Goal: Task Accomplishment & Management: Complete application form

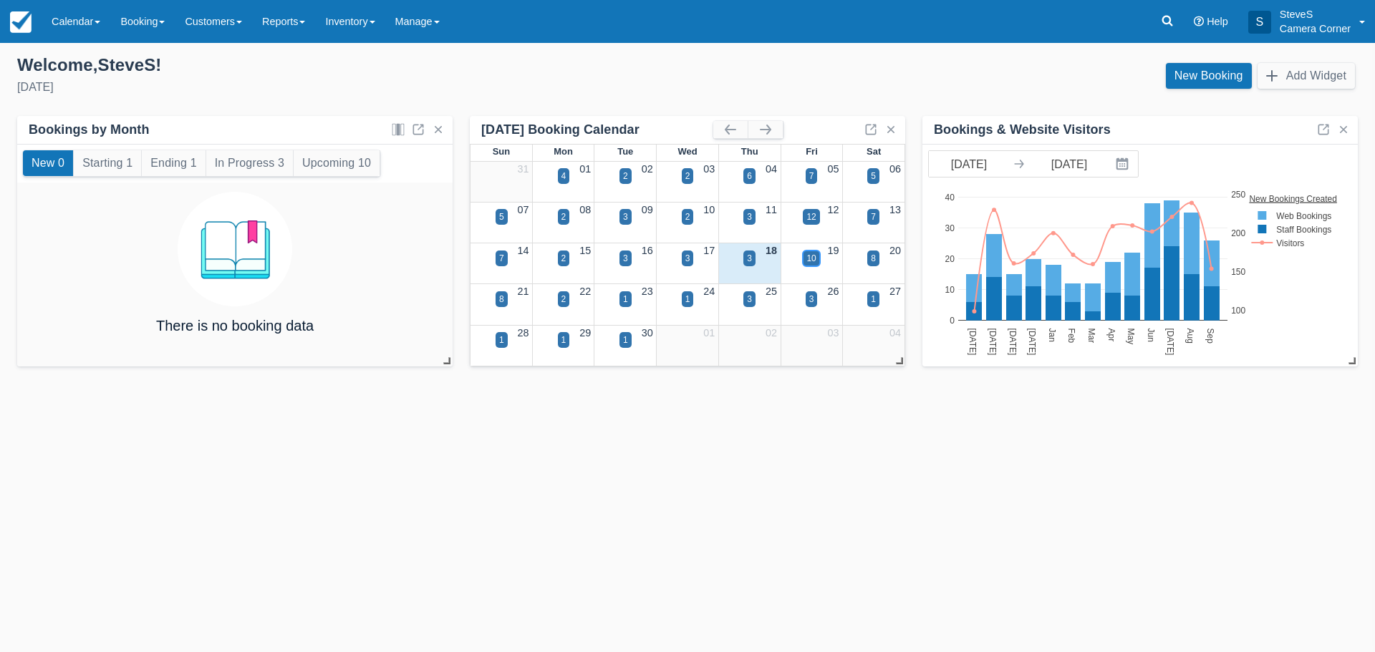
click at [813, 262] on div "10" at bounding box center [810, 258] width 9 height 13
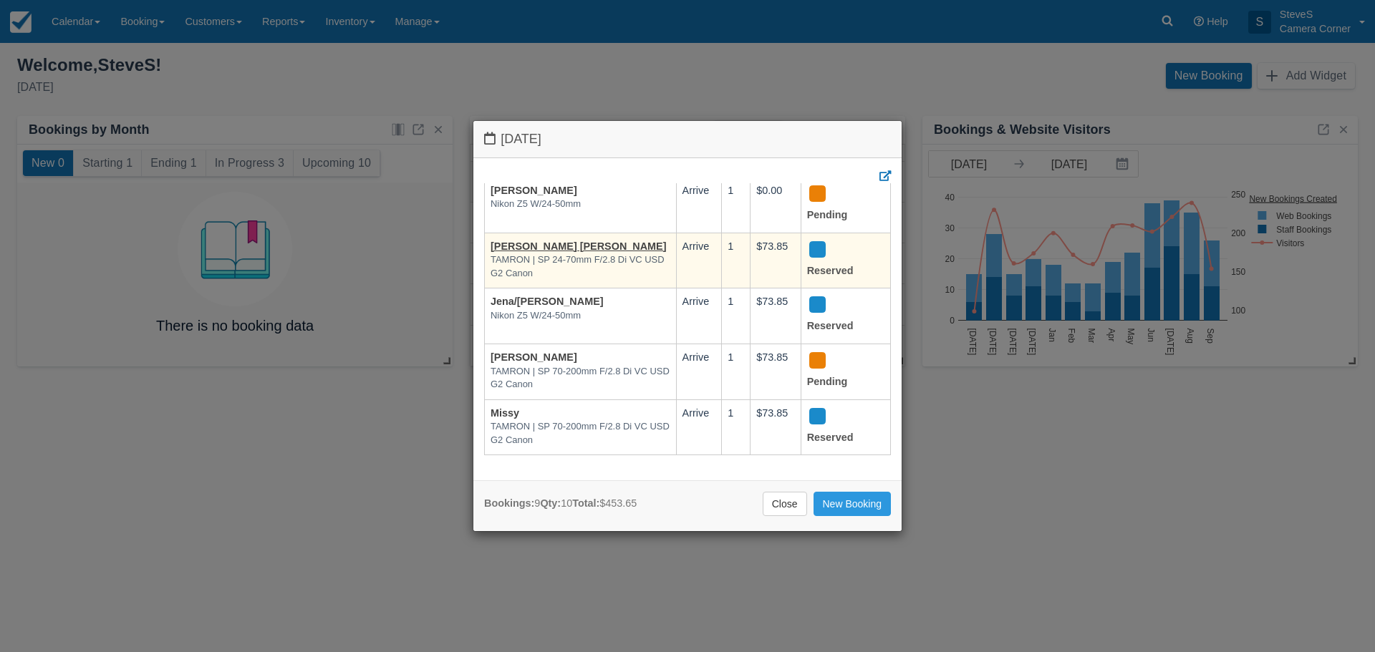
scroll to position [282, 0]
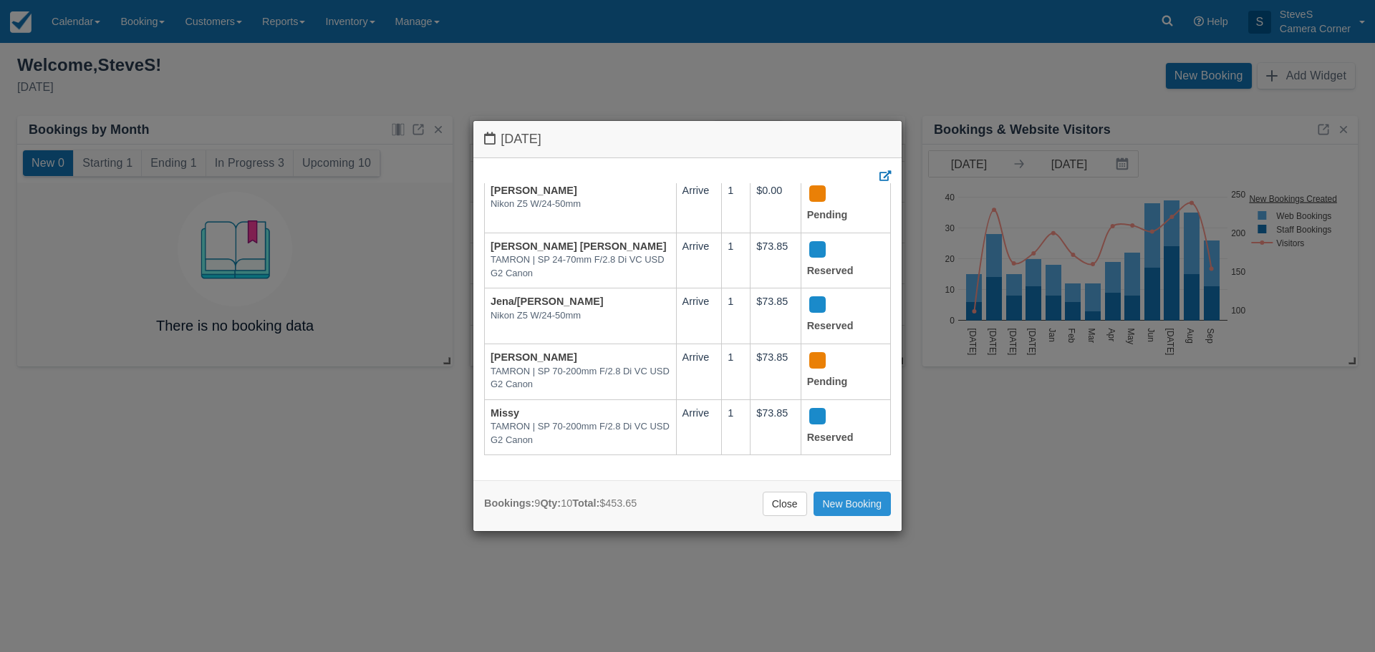
click at [870, 505] on link "New Booking" at bounding box center [852, 504] width 78 height 24
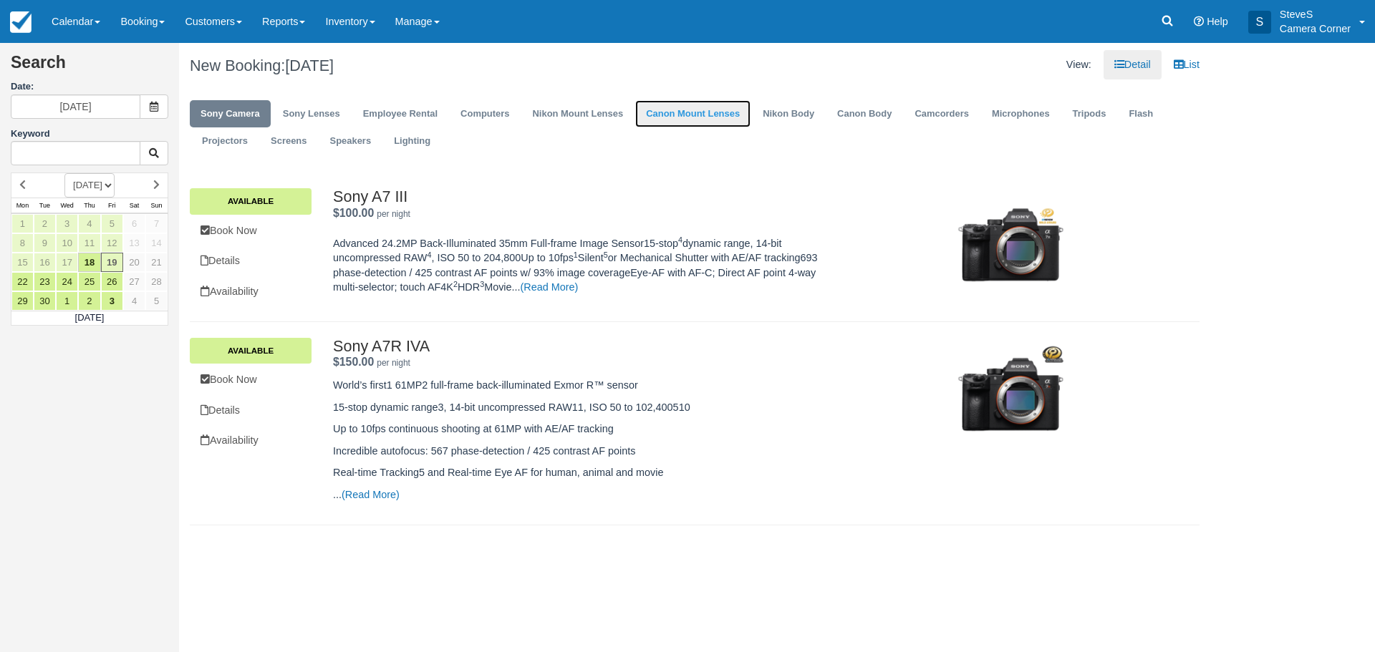
click at [700, 107] on link "Canon Mount Lenses" at bounding box center [692, 114] width 115 height 28
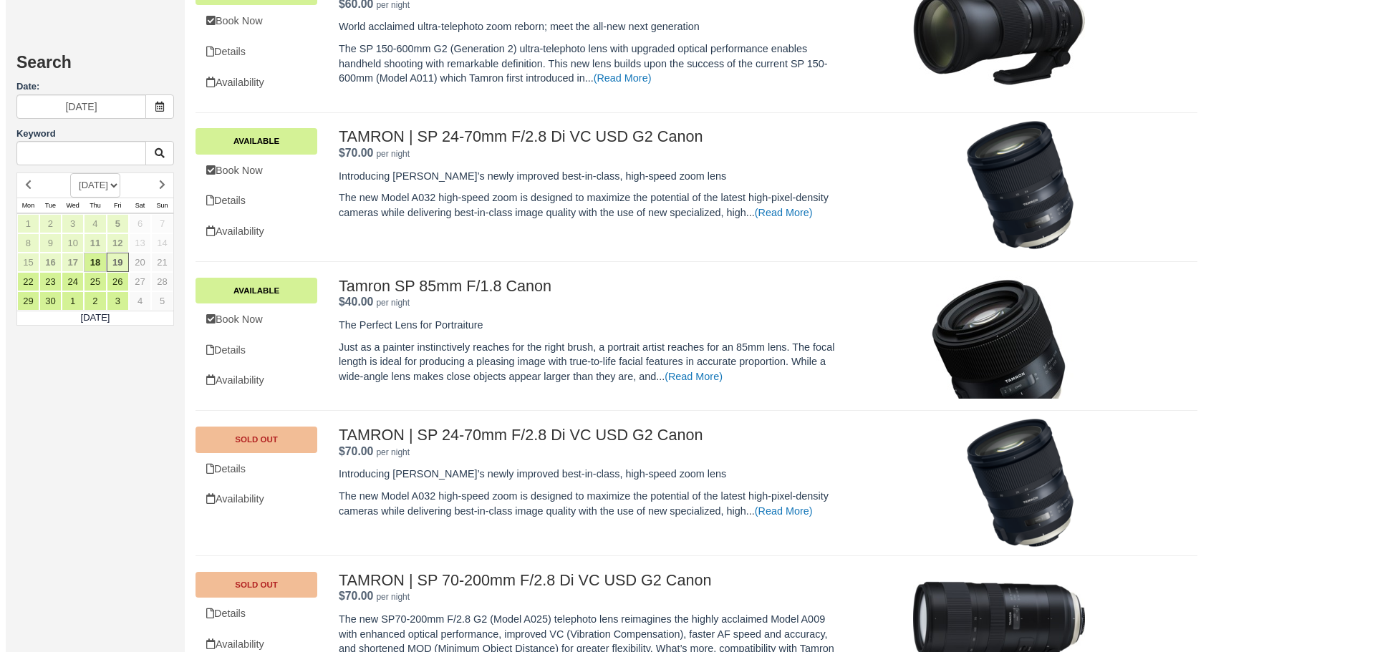
scroll to position [989, 0]
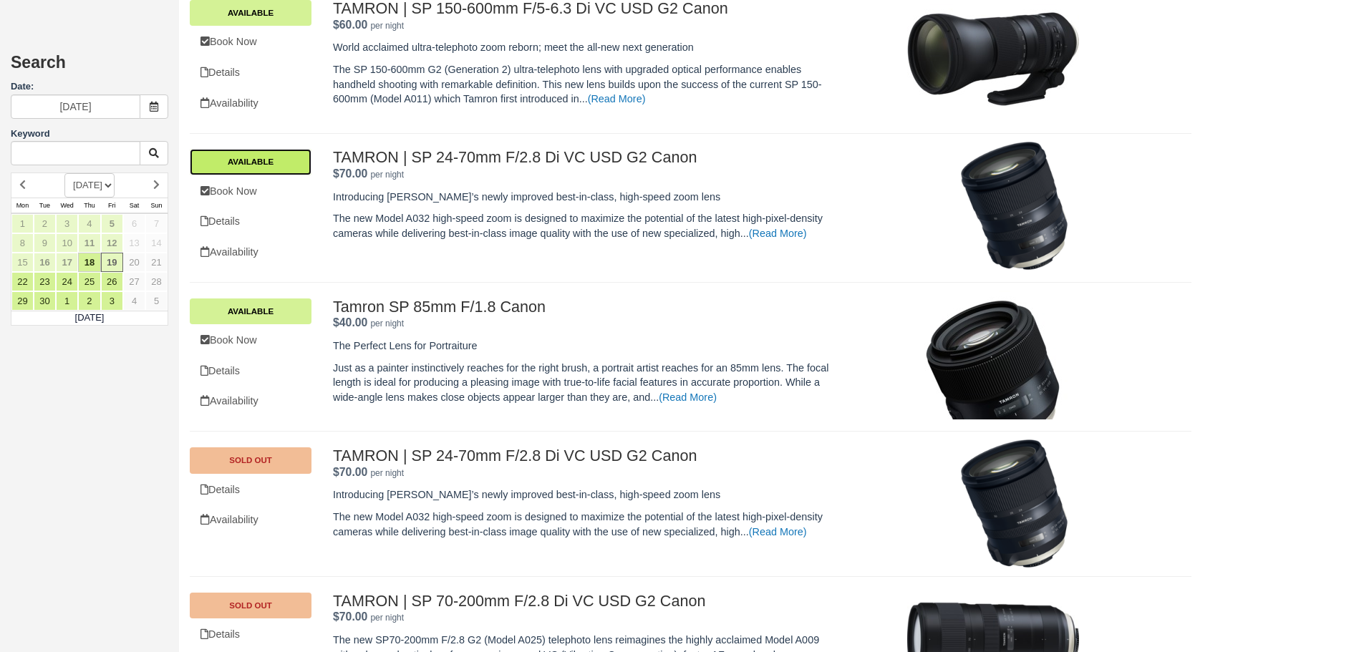
click at [273, 172] on link "Available" at bounding box center [251, 162] width 122 height 26
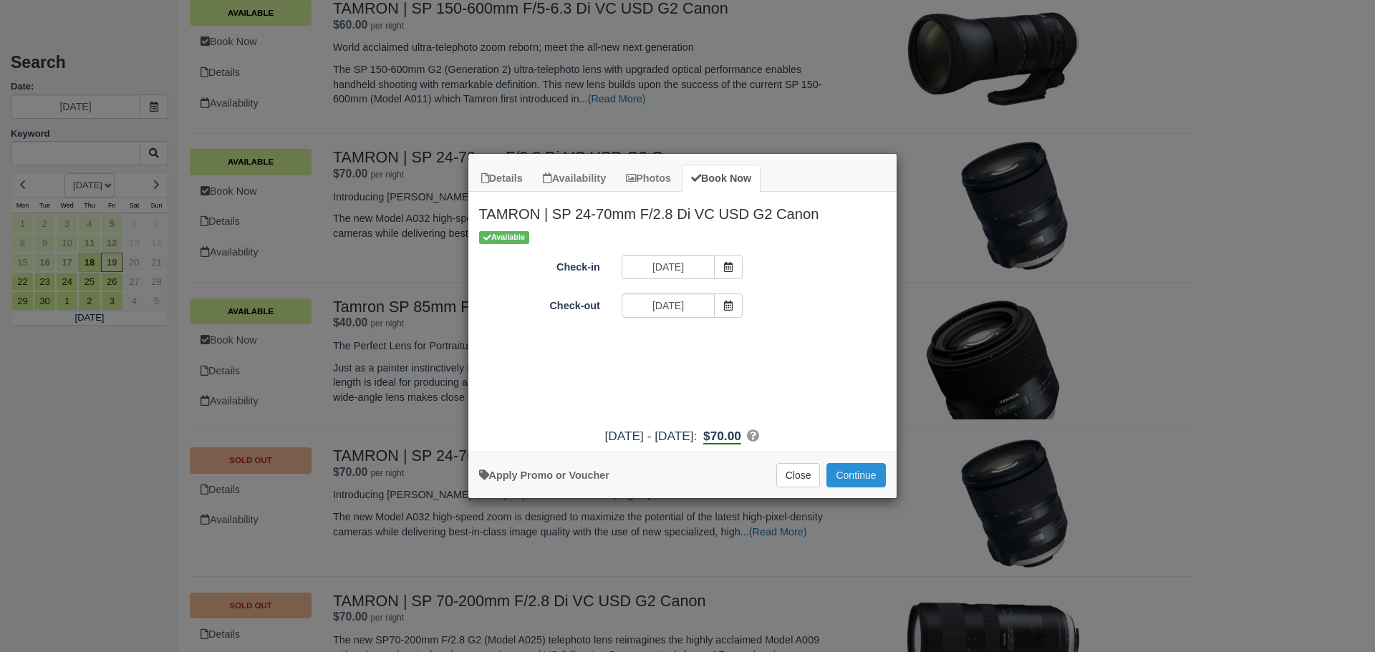
click at [879, 480] on button "Continue" at bounding box center [855, 475] width 59 height 24
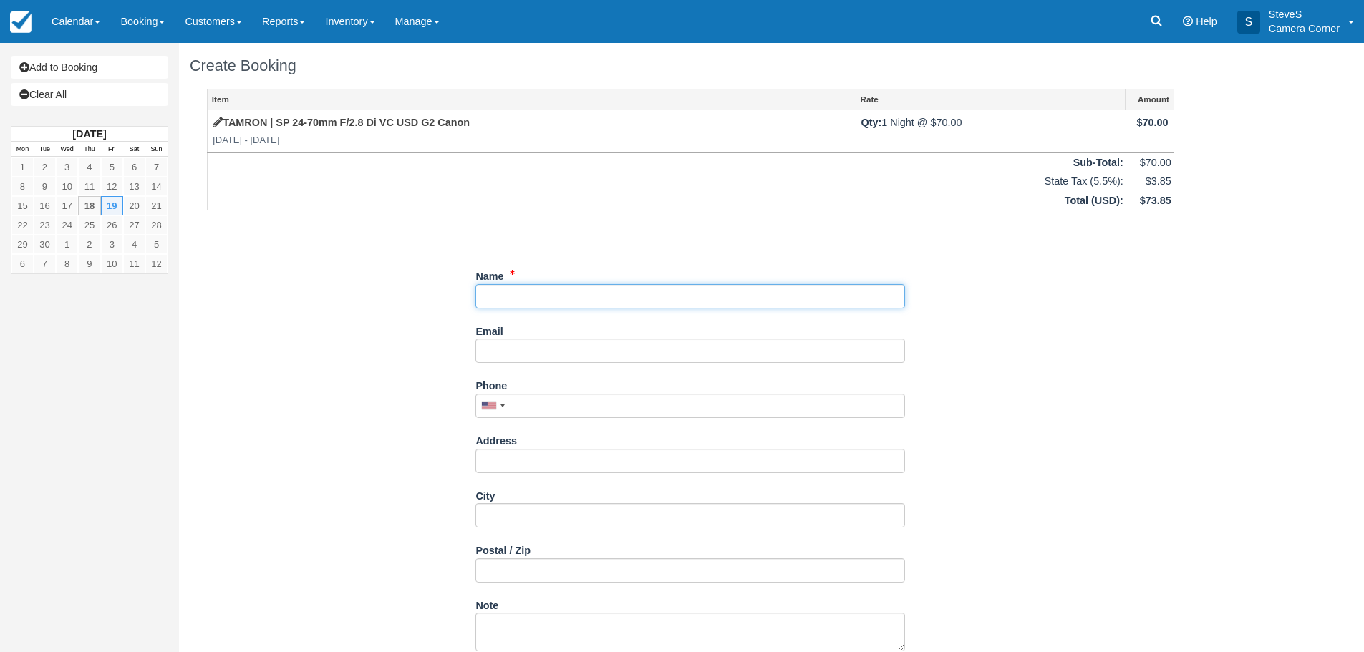
click at [553, 293] on input "Name" at bounding box center [690, 296] width 430 height 24
type input "leah VAN ROOY"
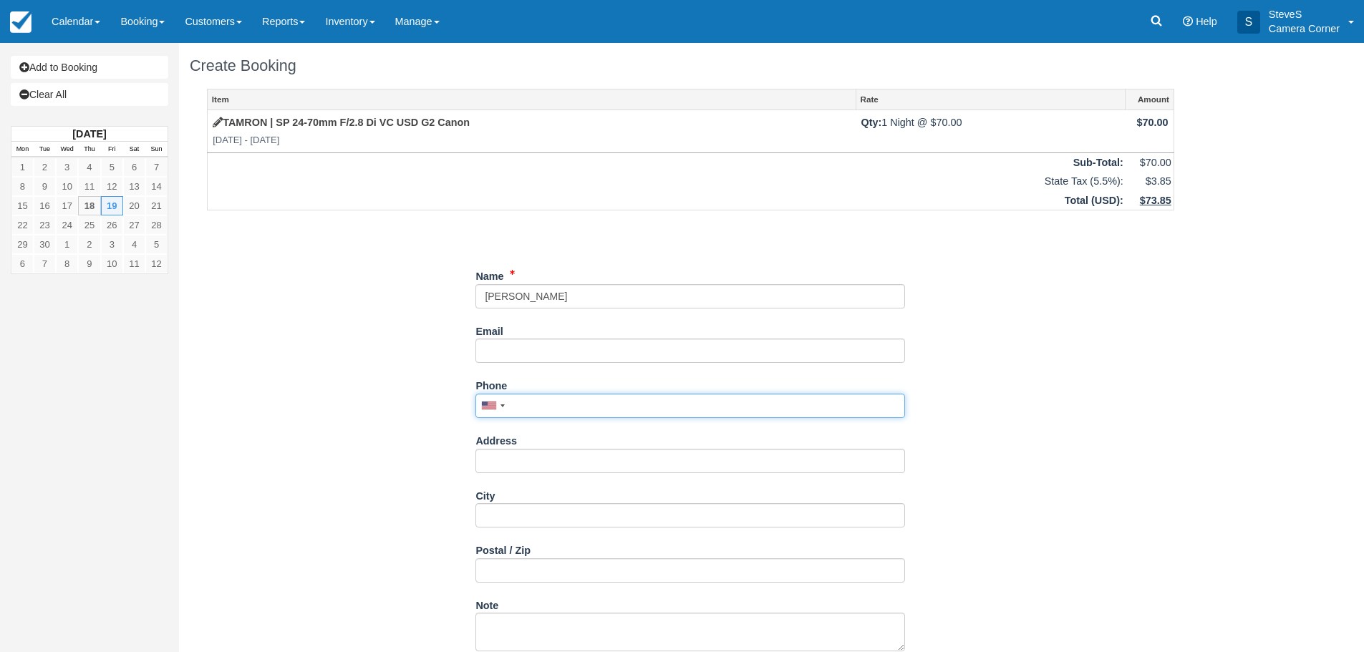
click at [534, 400] on input "Phone" at bounding box center [690, 406] width 430 height 24
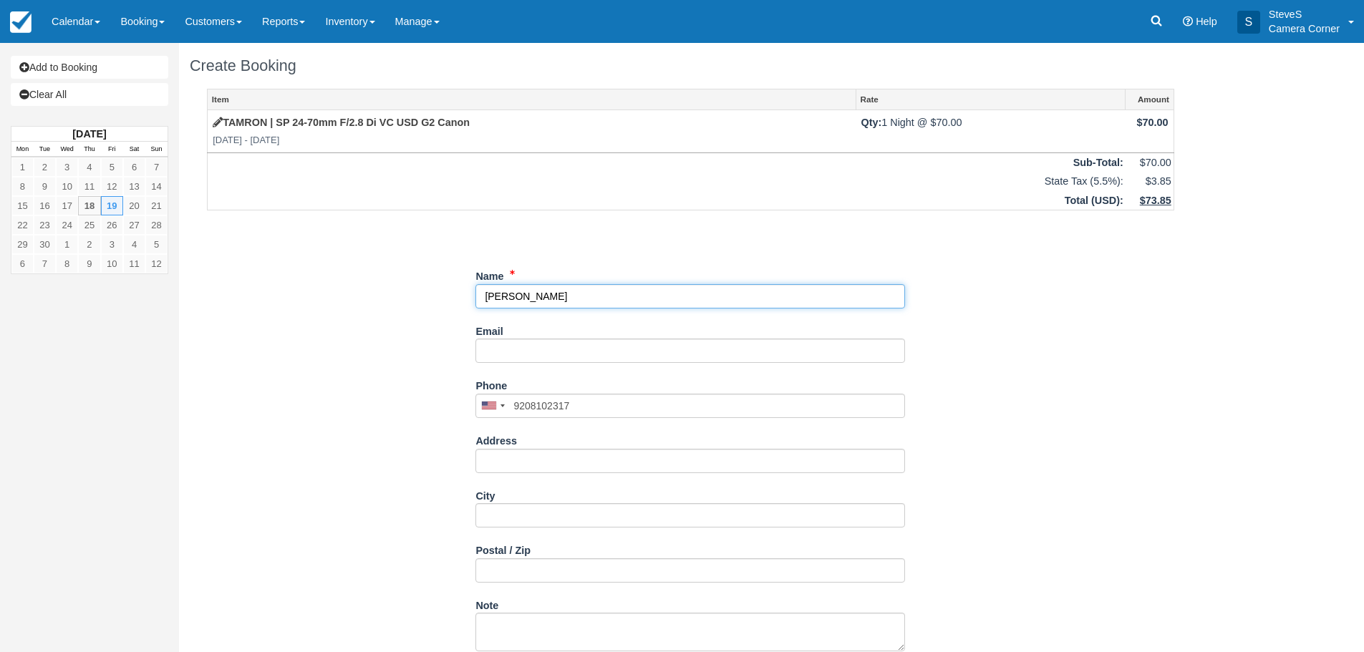
type input "(920) 810-2317"
drag, startPoint x: 504, startPoint y: 296, endPoint x: 474, endPoint y: 294, distance: 30.1
click at [474, 294] on div "Item Rate Amount TAMRON | SP 24-70mm F/2.8 Di VC USD G2 Canon Fri Sep 19 2025 -…" at bounding box center [691, 376] width 1002 height 574
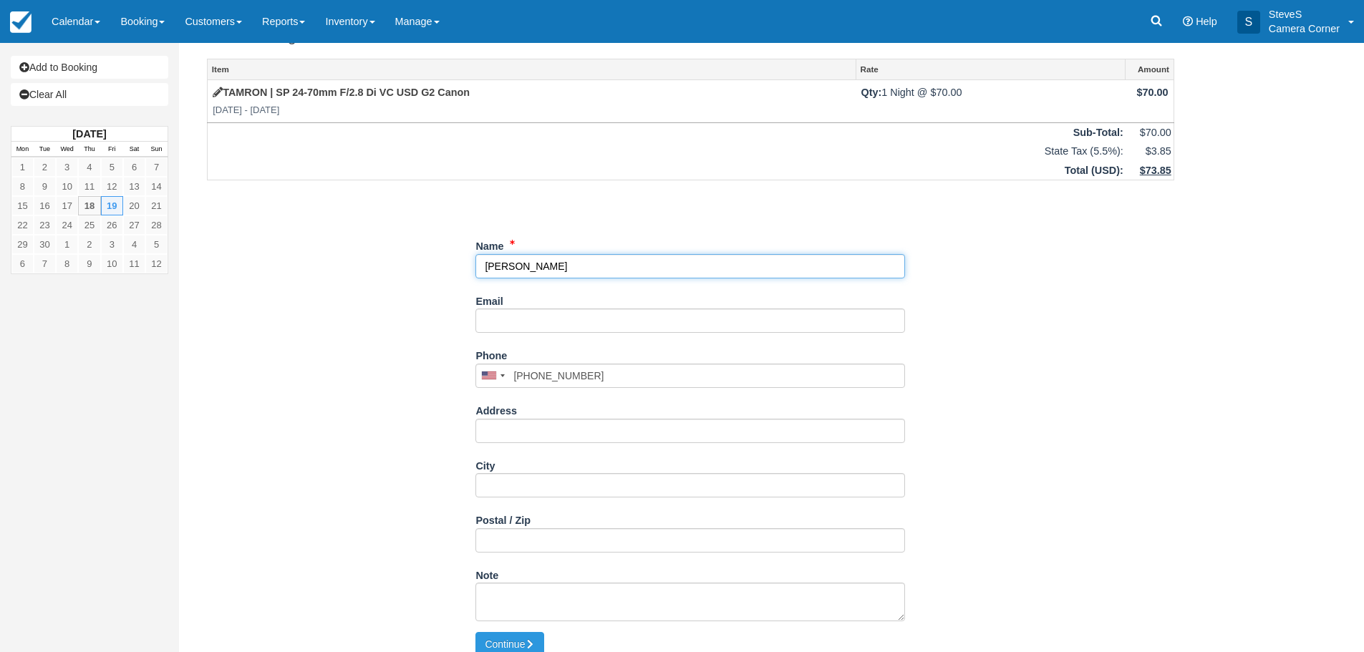
scroll to position [45, 0]
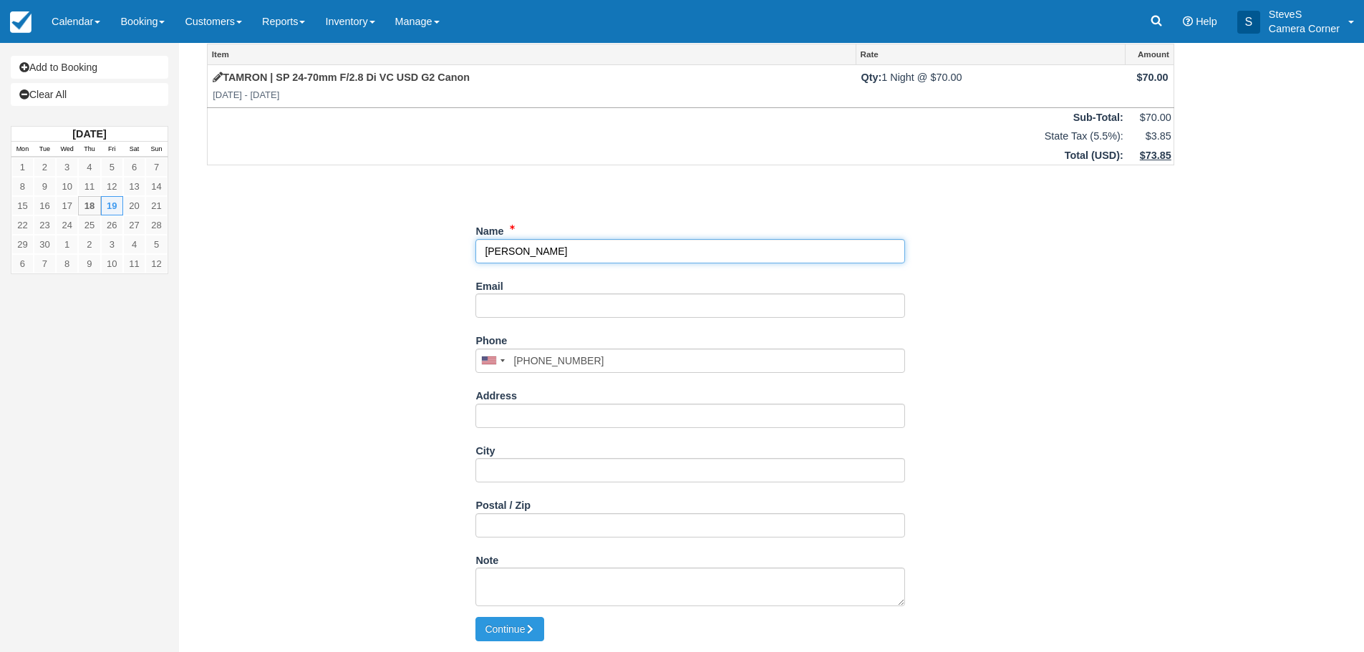
type input "[PERSON_NAME]"
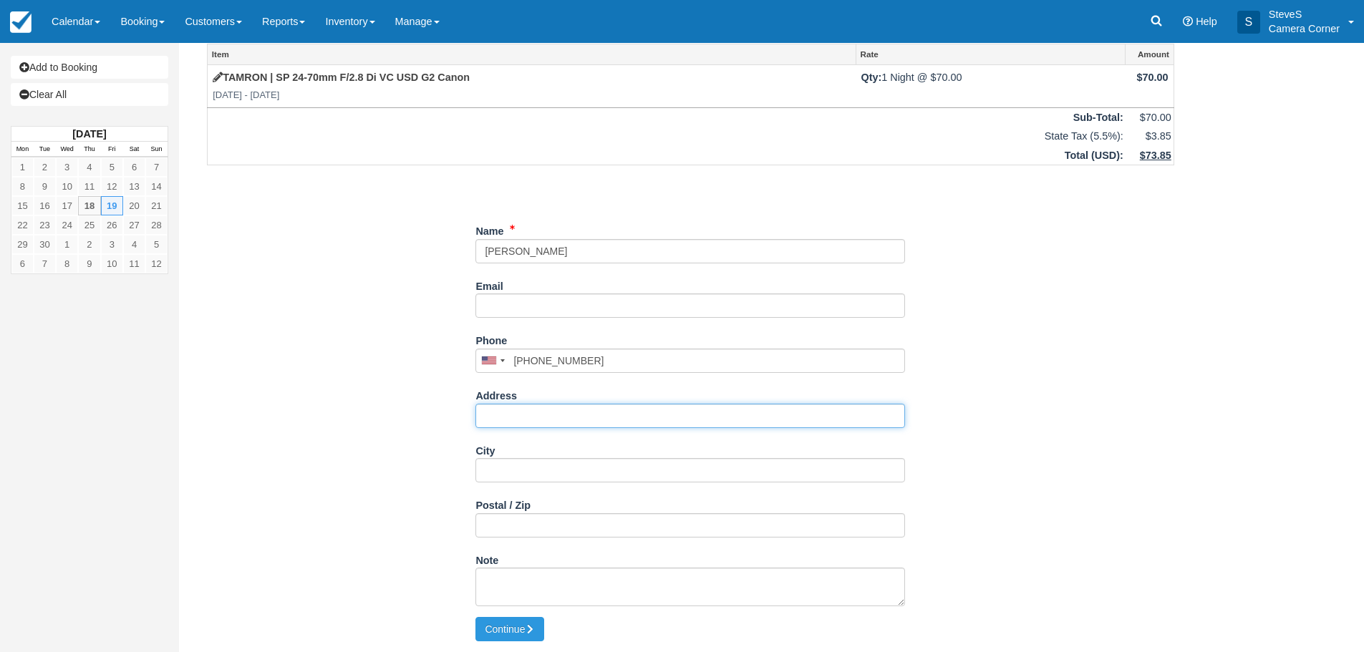
click at [521, 420] on input "Address" at bounding box center [690, 416] width 430 height 24
type input "939 WILSON ST"
type input "WI 54130"
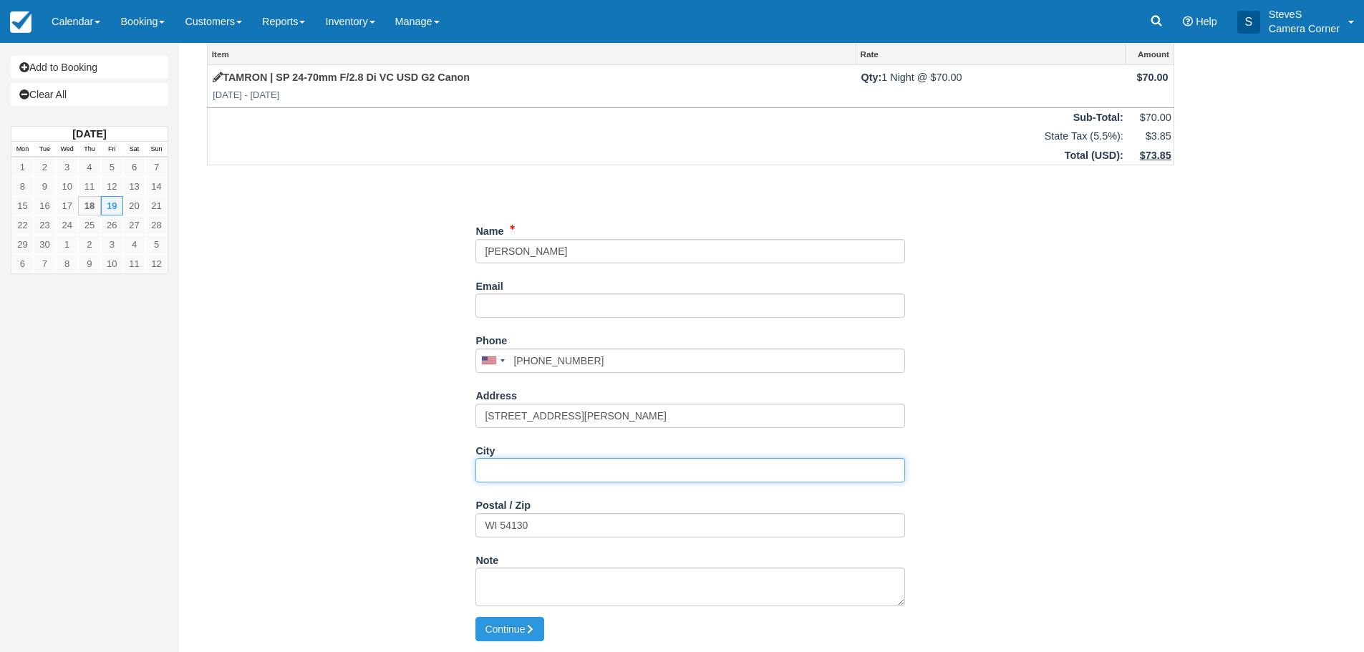
click at [488, 475] on input "City" at bounding box center [690, 470] width 430 height 24
type input "KAUKAUNA"
click at [528, 626] on icon "submit" at bounding box center [530, 629] width 10 height 10
type input "+19208102317"
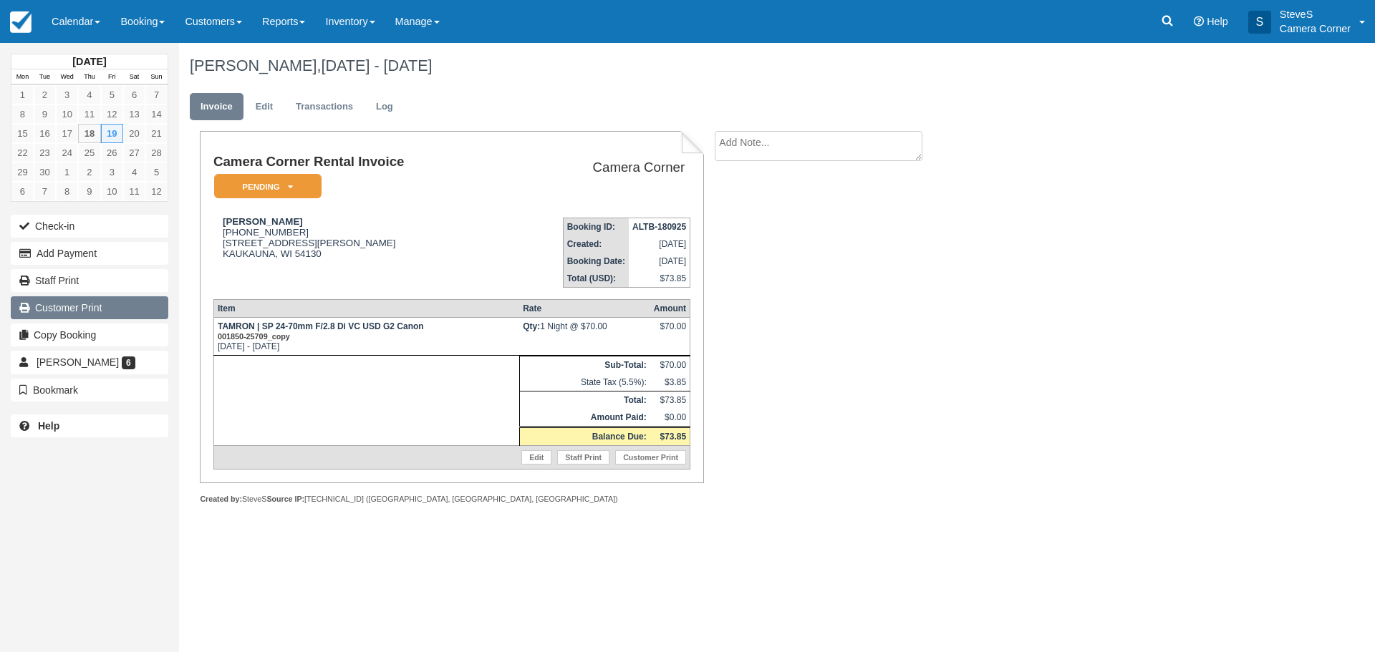
click at [127, 307] on link "Customer Print" at bounding box center [90, 307] width 158 height 23
click at [11, 14] on img at bounding box center [20, 21] width 21 height 21
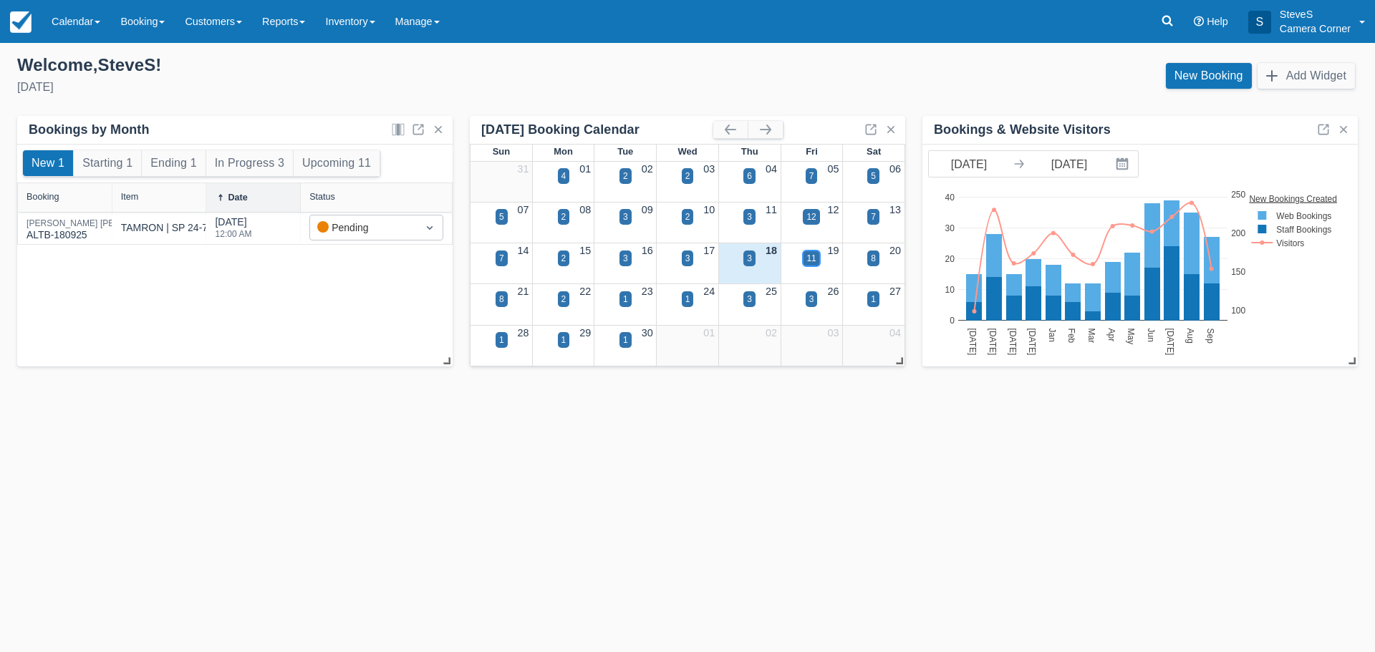
click at [808, 255] on div "11" at bounding box center [810, 258] width 9 height 13
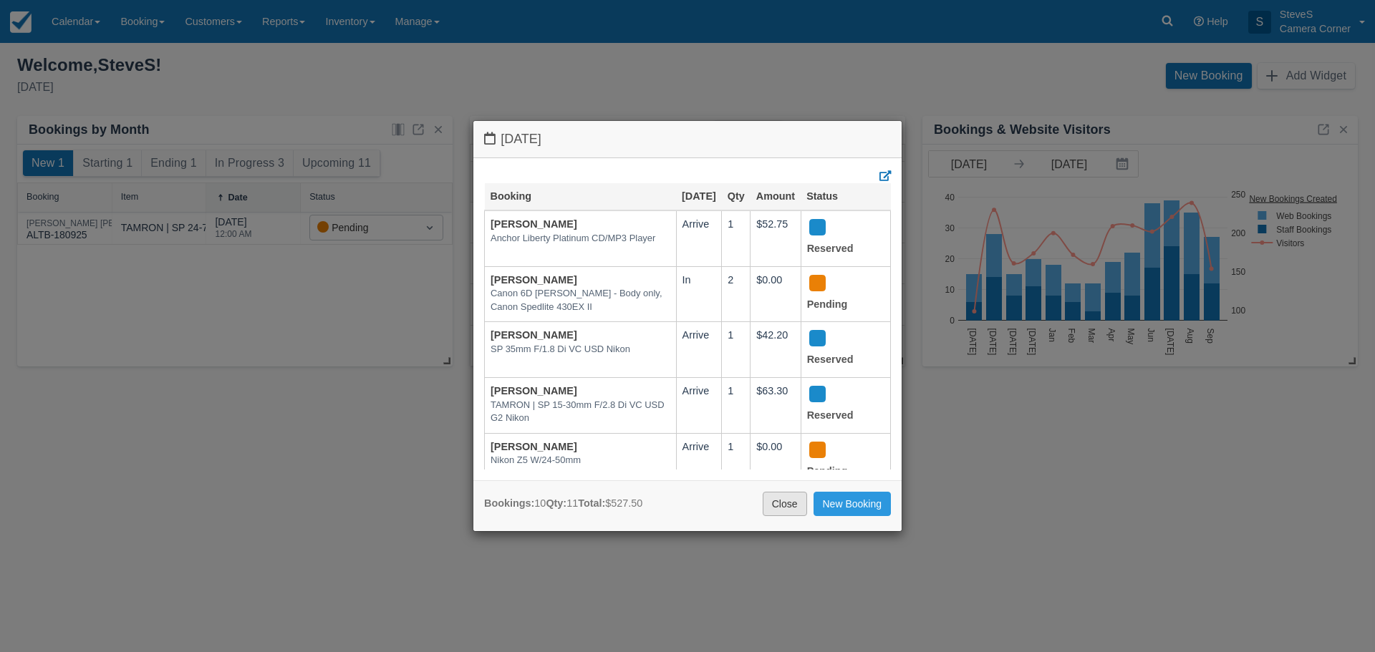
click at [798, 503] on link "Close" at bounding box center [785, 504] width 44 height 24
